Goal: Complete application form

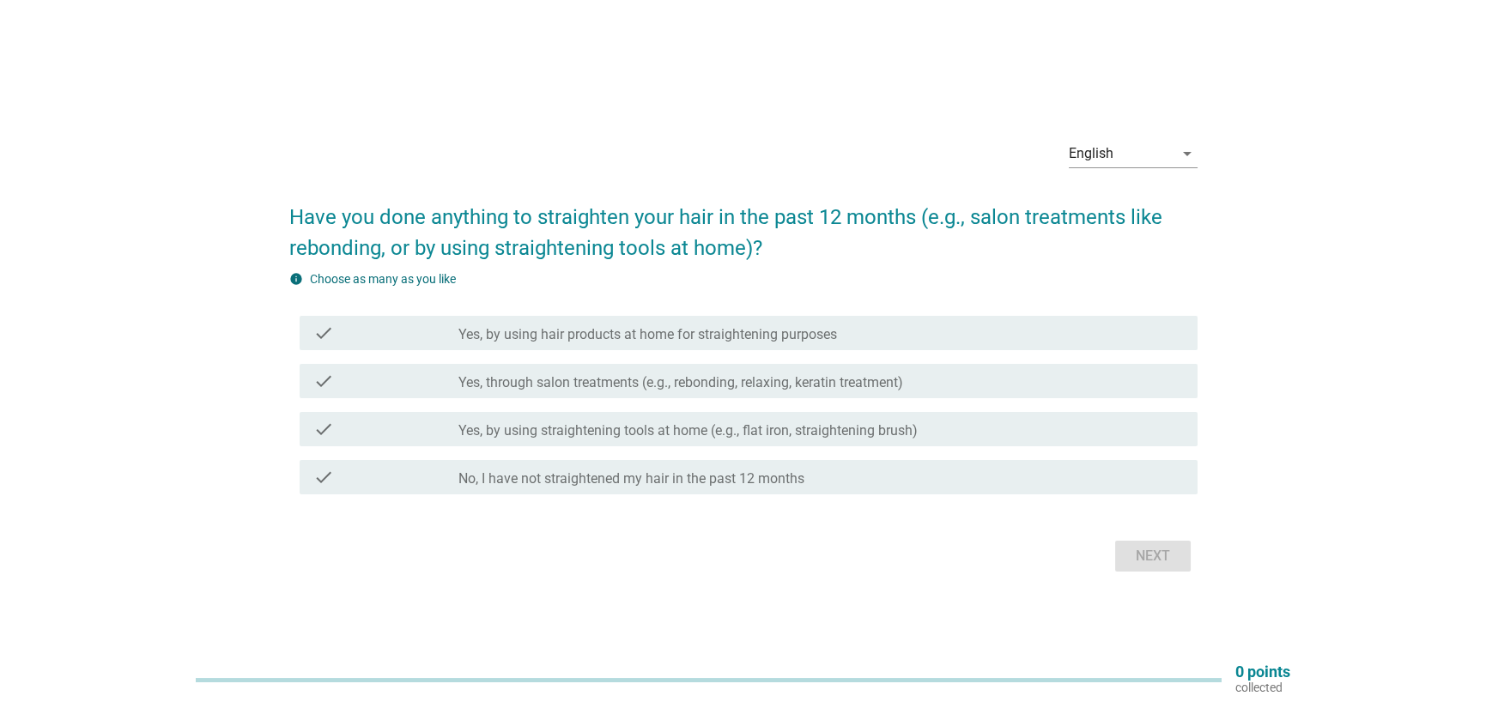
click at [724, 473] on label "No, I have not straightened my hair in the past 12 months" at bounding box center [631, 478] width 346 height 17
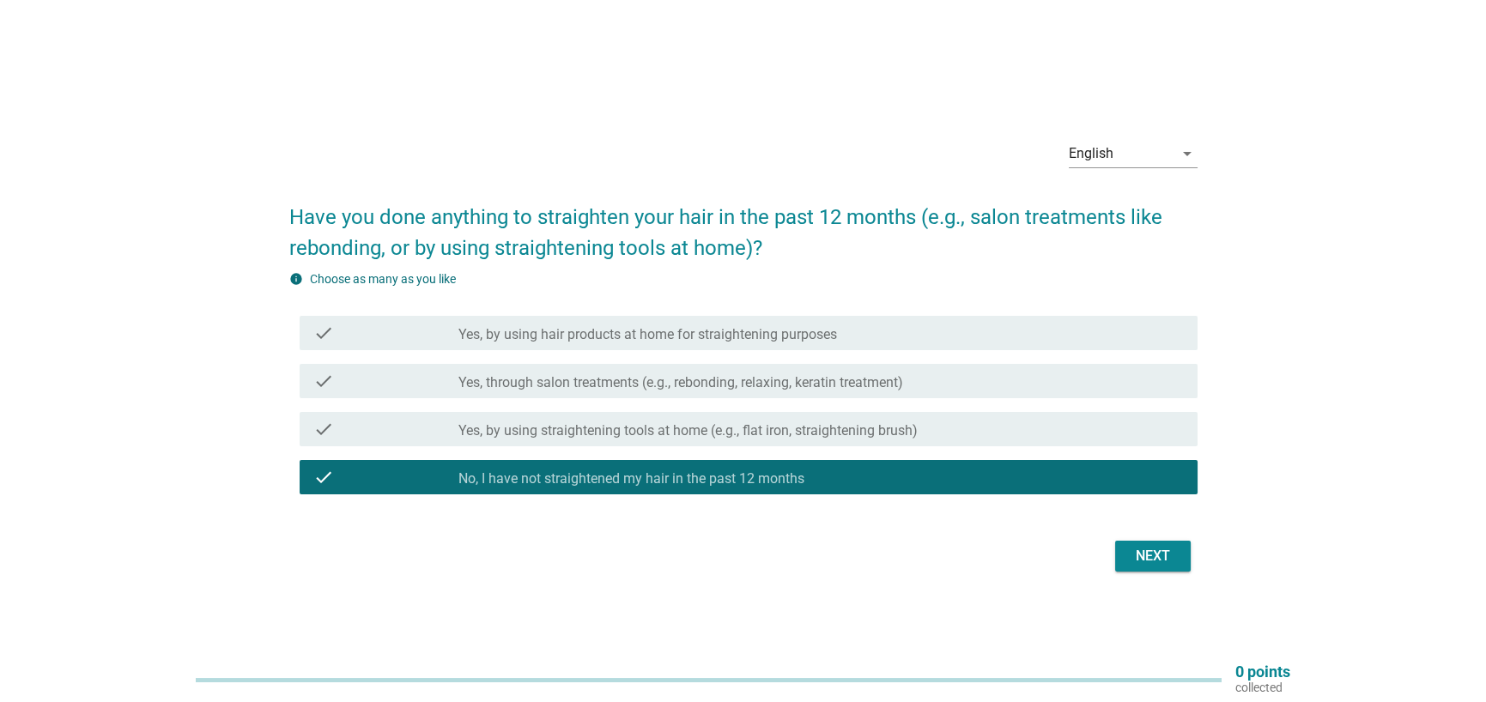
click at [739, 331] on label "Yes, by using hair products at home for straightening purposes" at bounding box center [647, 334] width 378 height 17
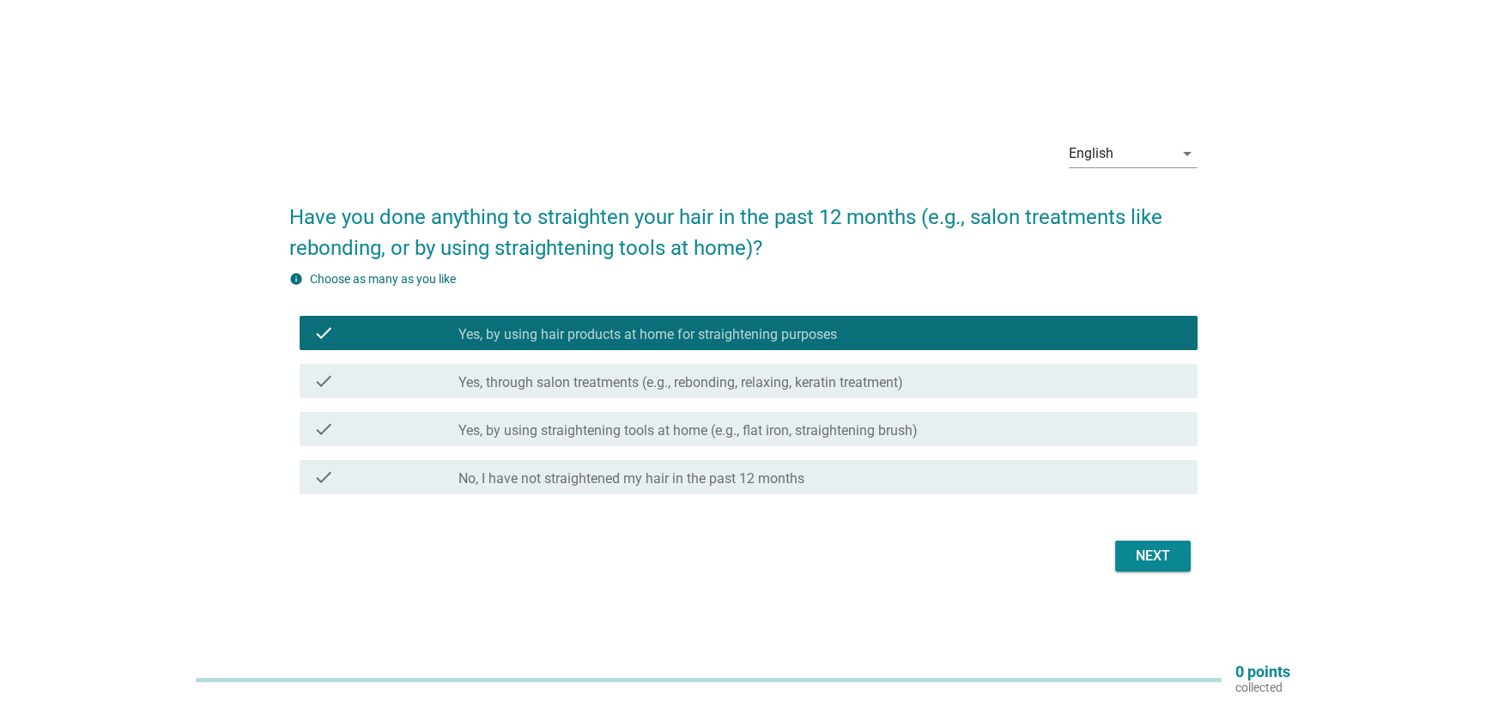
click at [970, 468] on div "check_box No, I have not straightened my hair in the past 12 months" at bounding box center [820, 477] width 725 height 21
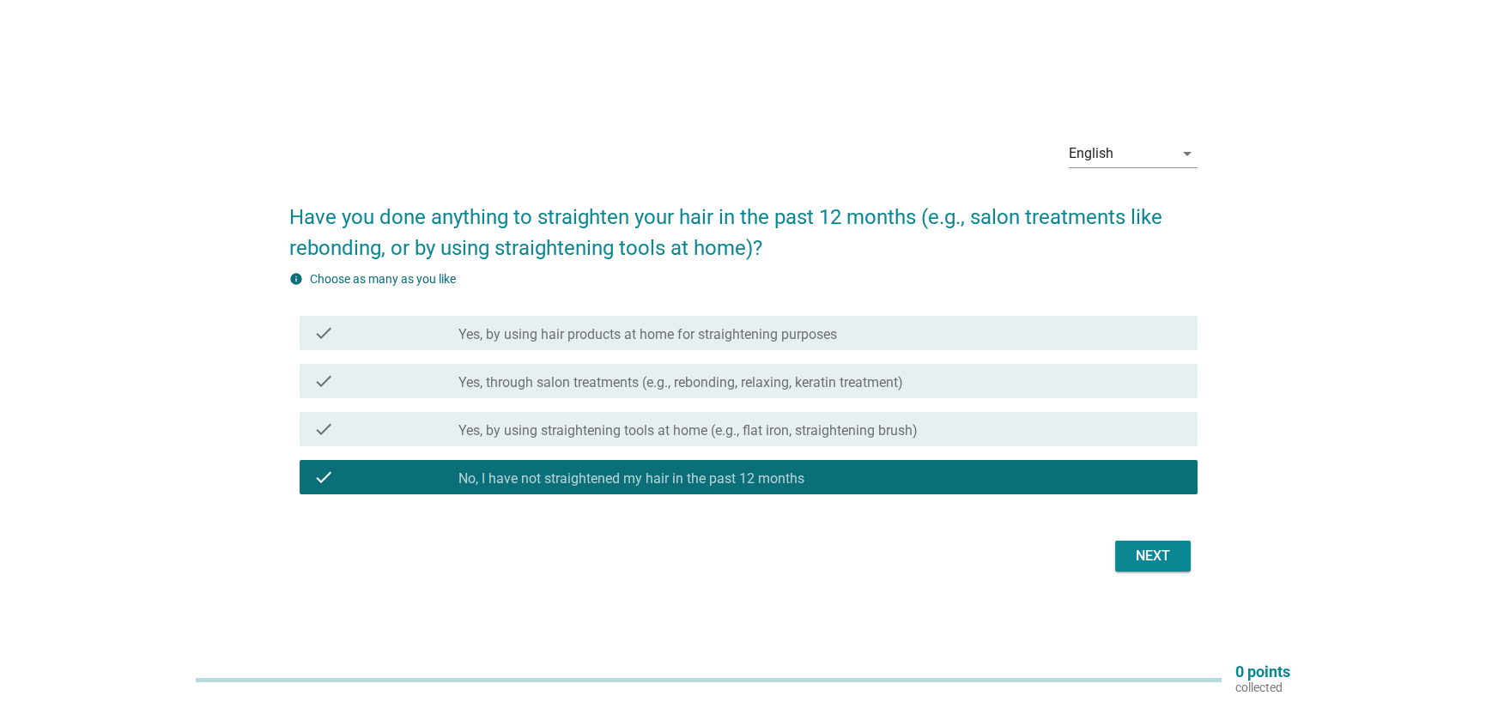
click at [1132, 557] on div "Next" at bounding box center [1153, 556] width 48 height 21
